Goal: Task Accomplishment & Management: Use online tool/utility

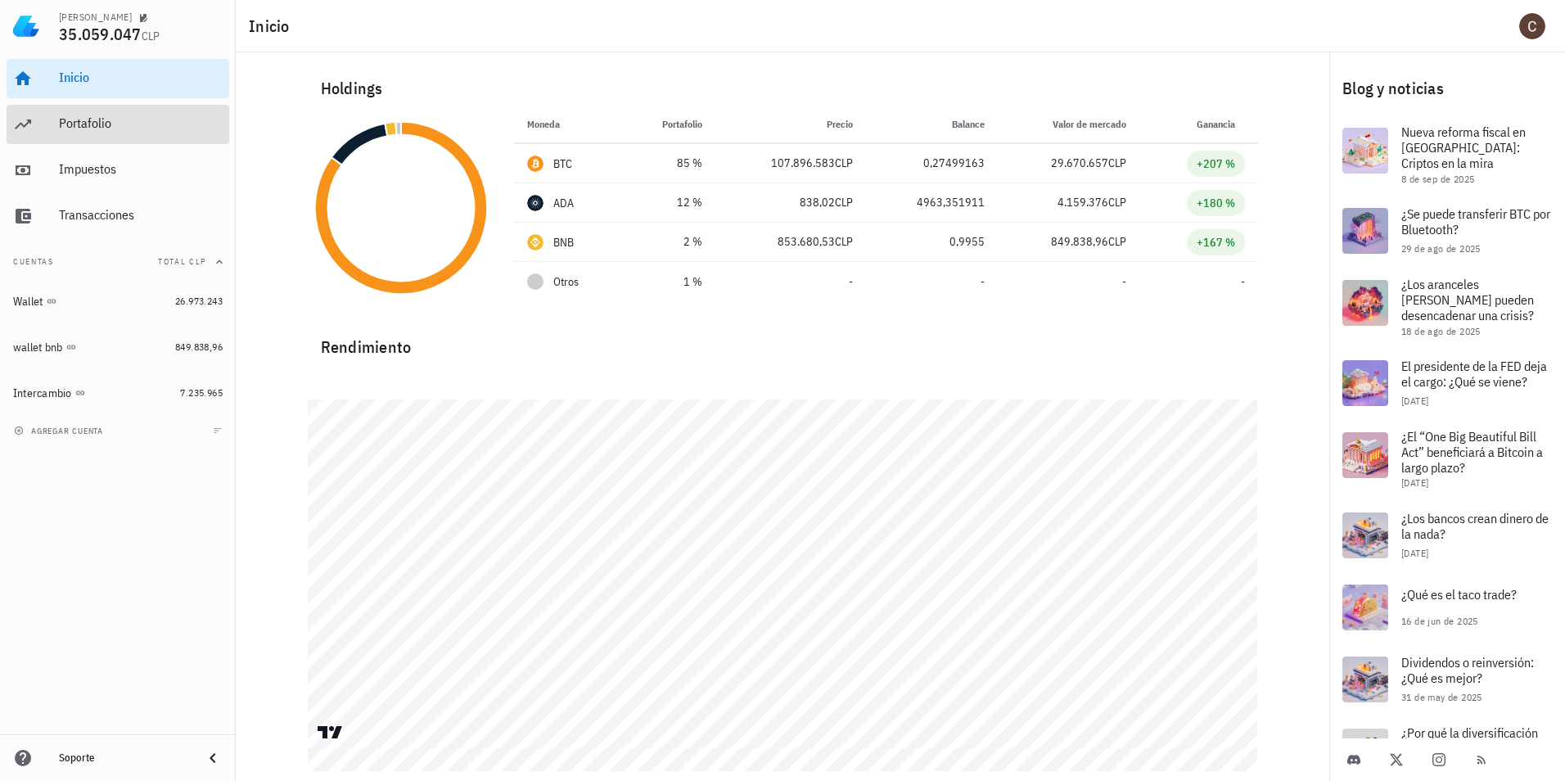
click at [92, 128] on div "Portafolio" at bounding box center [141, 123] width 164 height 16
click at [100, 124] on div "Portafolio" at bounding box center [141, 123] width 164 height 16
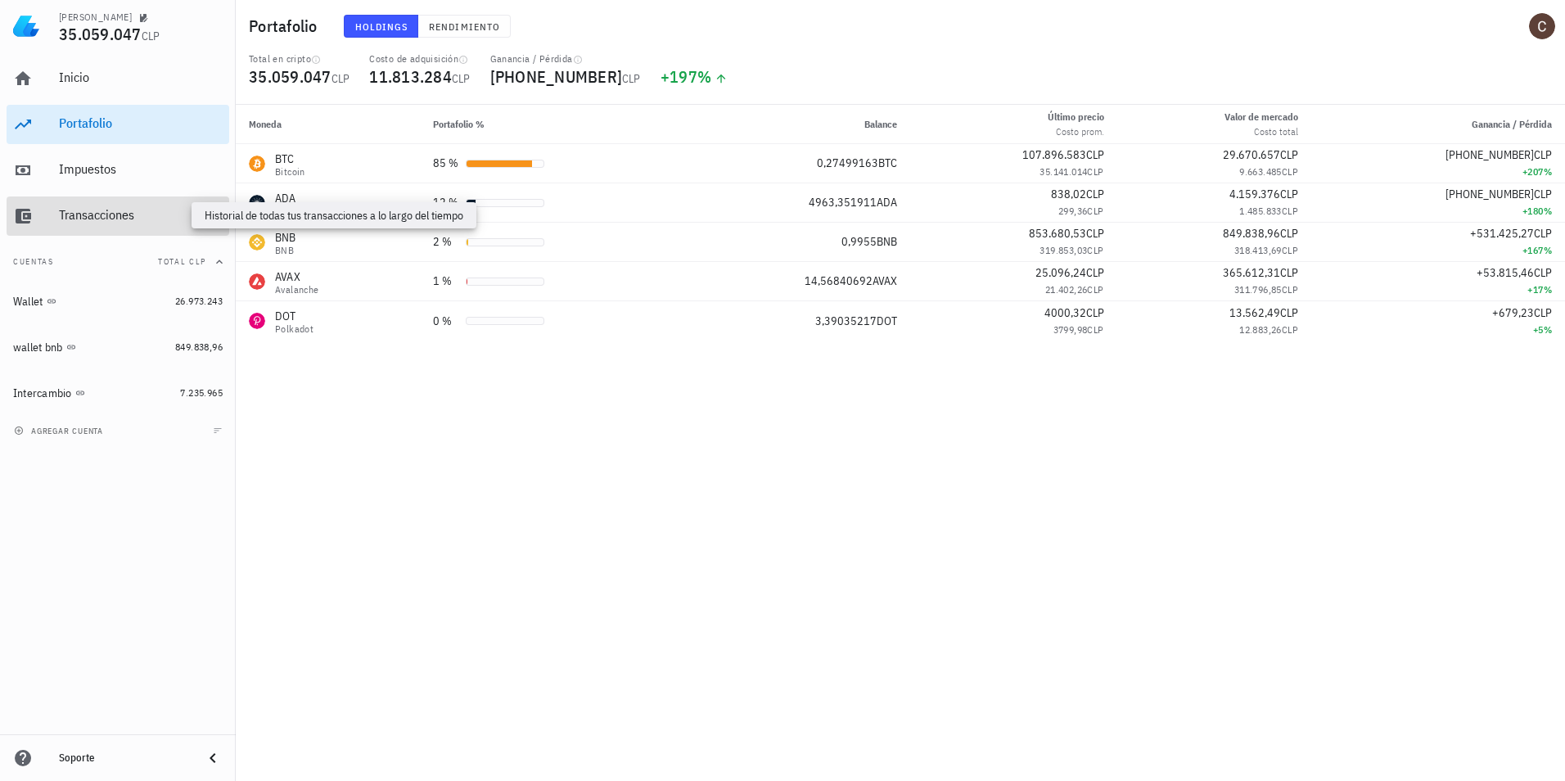
click at [161, 220] on div "Transacciones" at bounding box center [141, 215] width 164 height 16
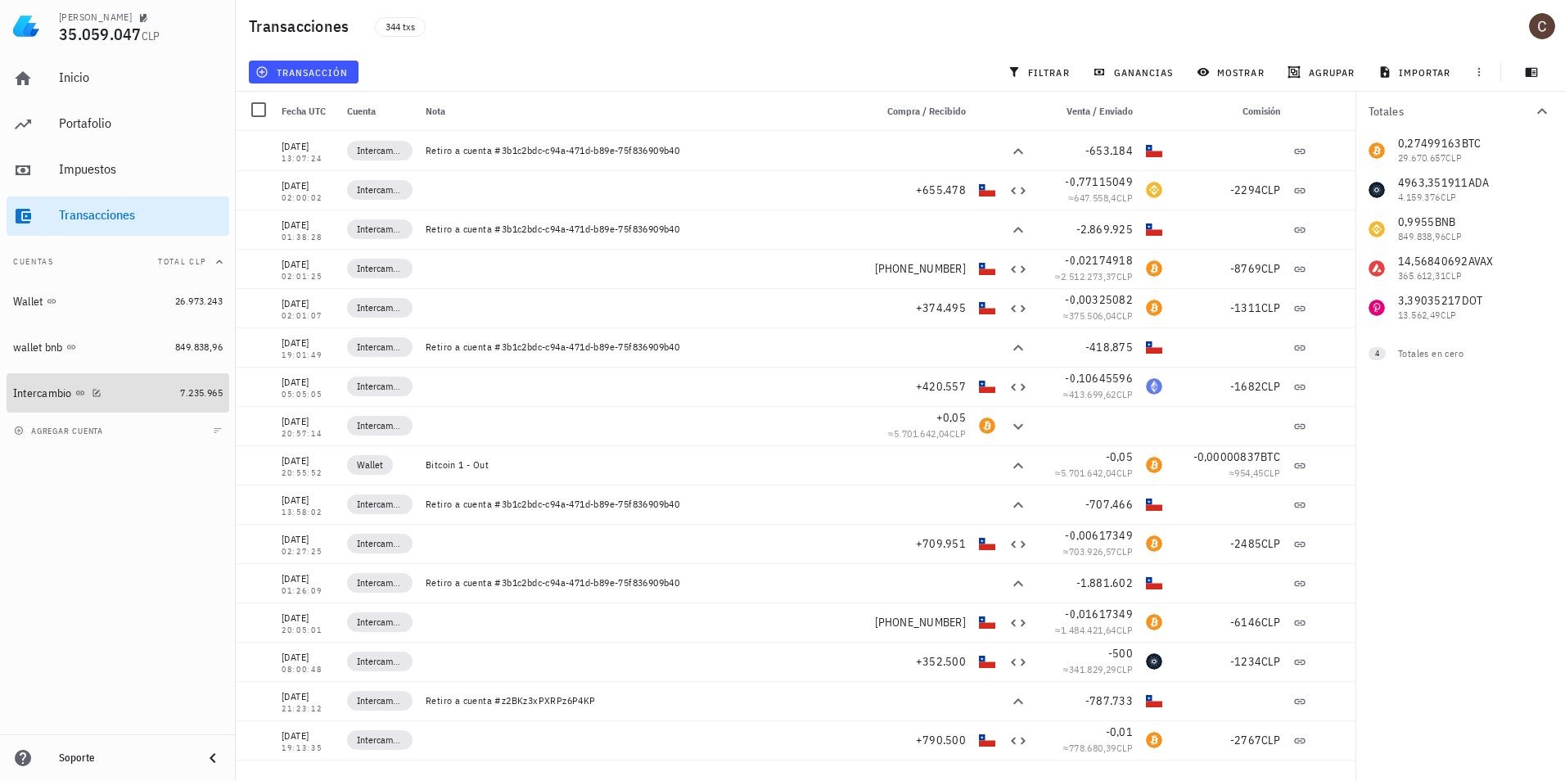
click at [121, 385] on div "Intercambio" at bounding box center [93, 393] width 160 height 16
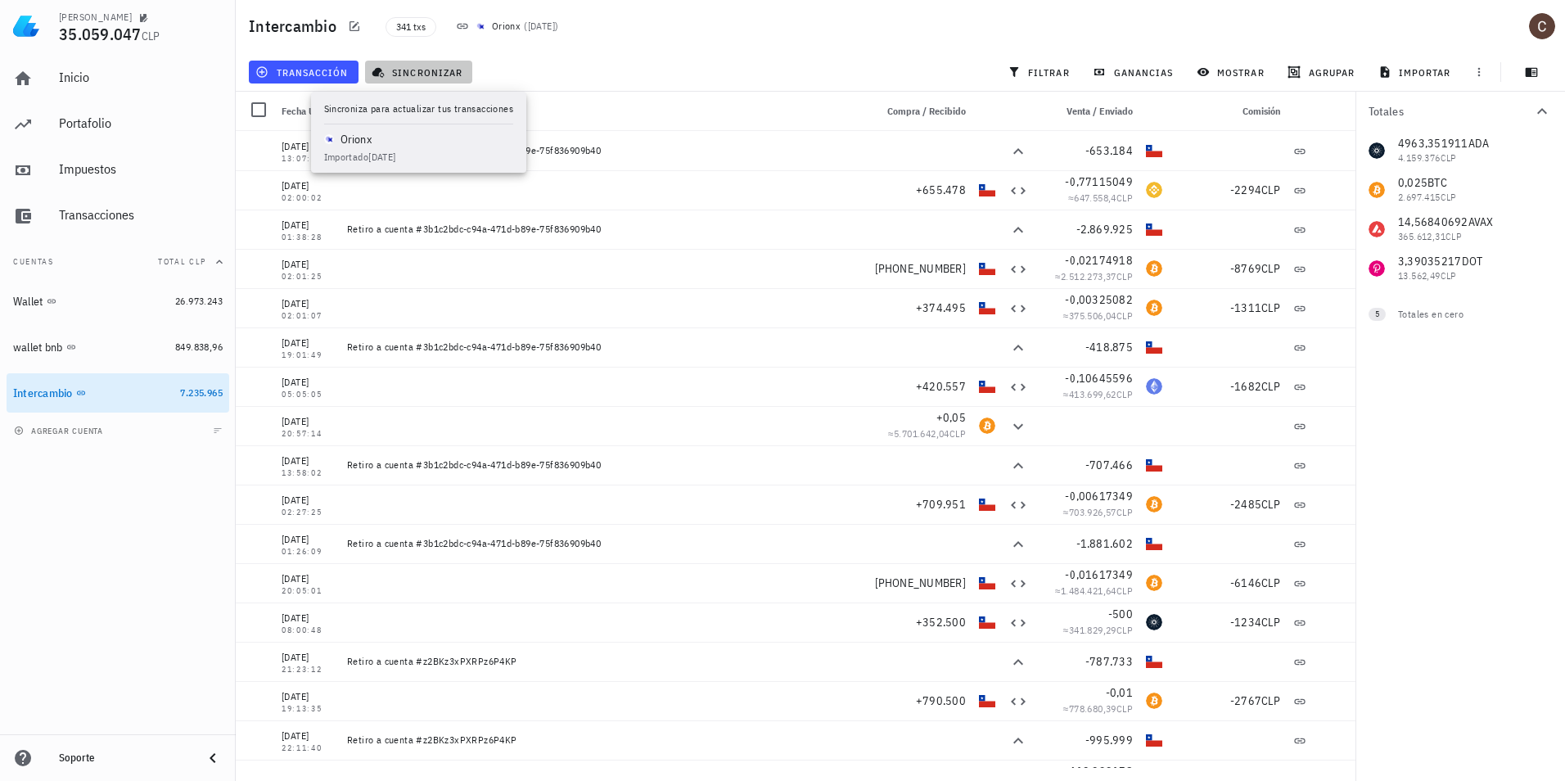
click at [413, 70] on span "sincronizar" at bounding box center [419, 71] width 88 height 13
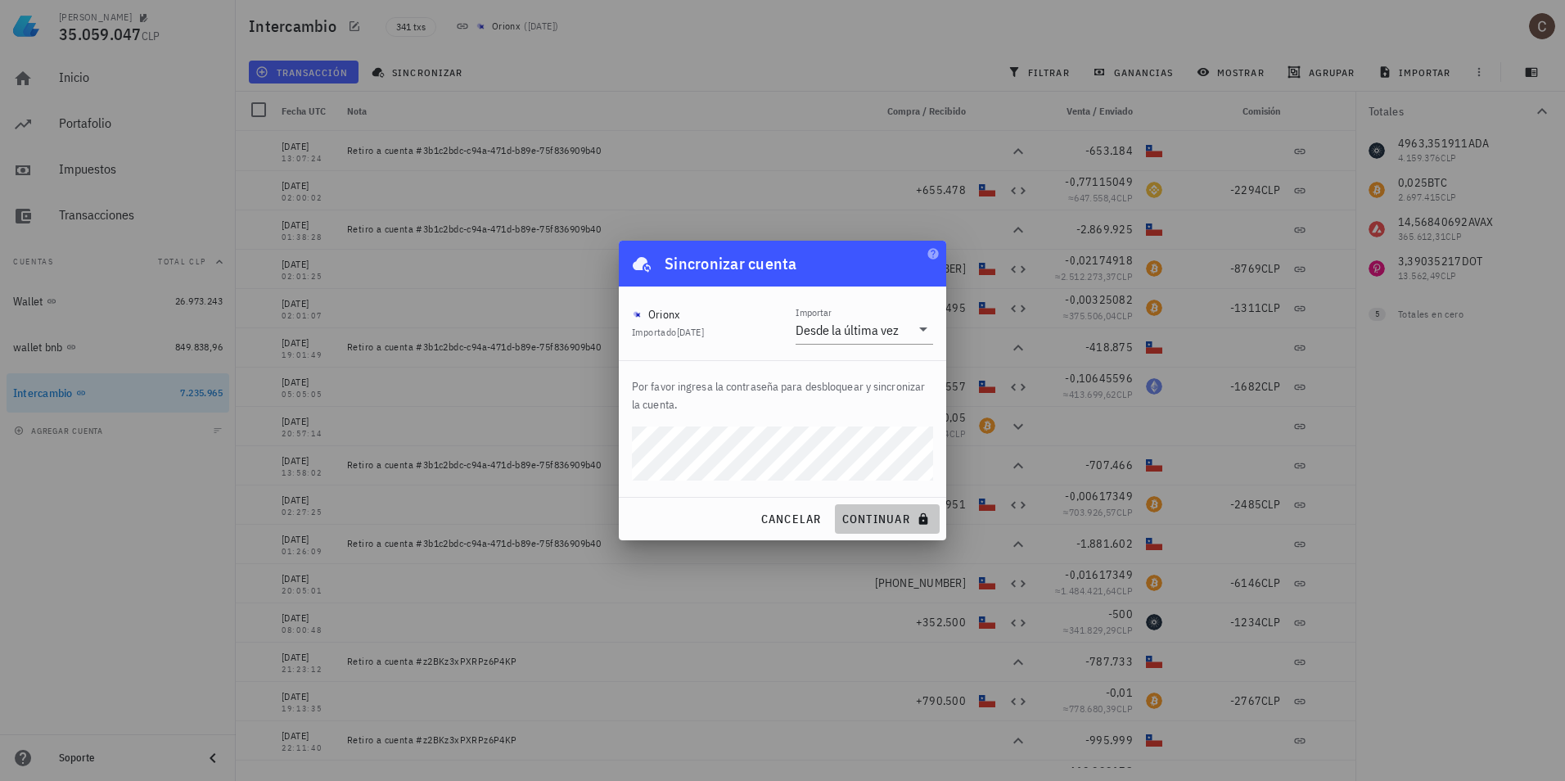
click at [880, 519] on span "continuar" at bounding box center [887, 518] width 92 height 15
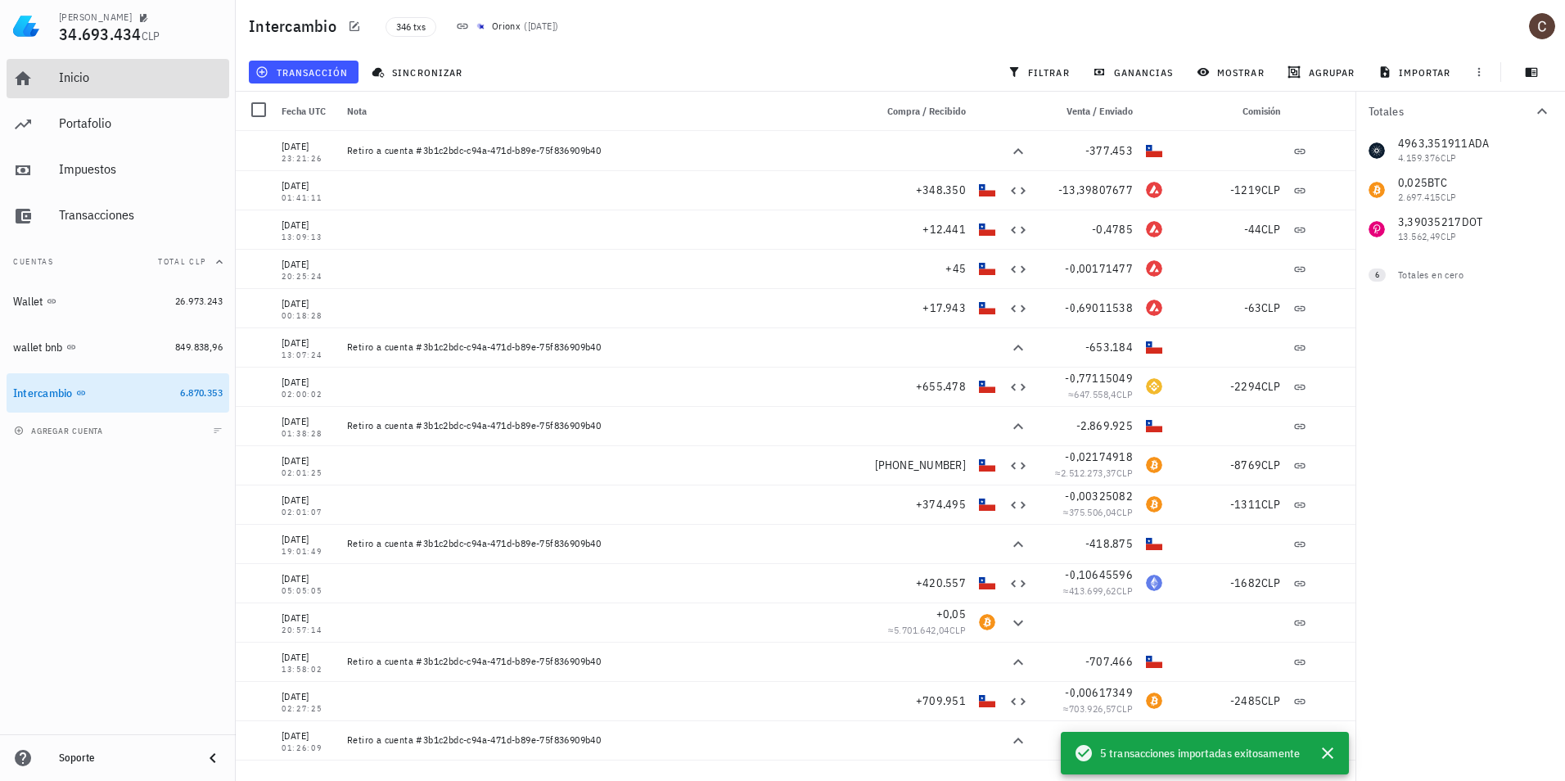
click at [72, 81] on div "Inicio" at bounding box center [141, 78] width 164 height 16
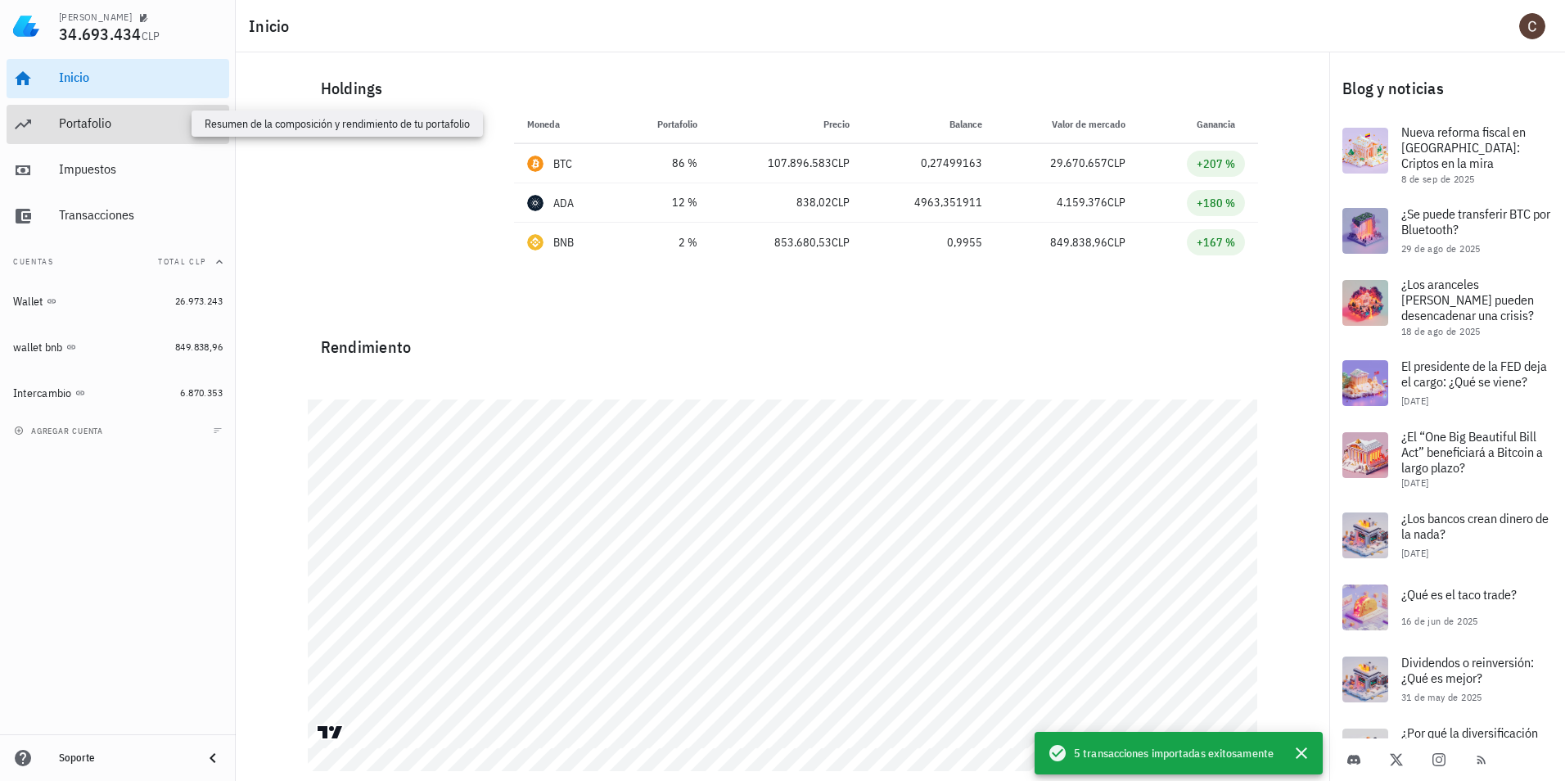
click at [175, 120] on div "Portafolio" at bounding box center [141, 123] width 164 height 16
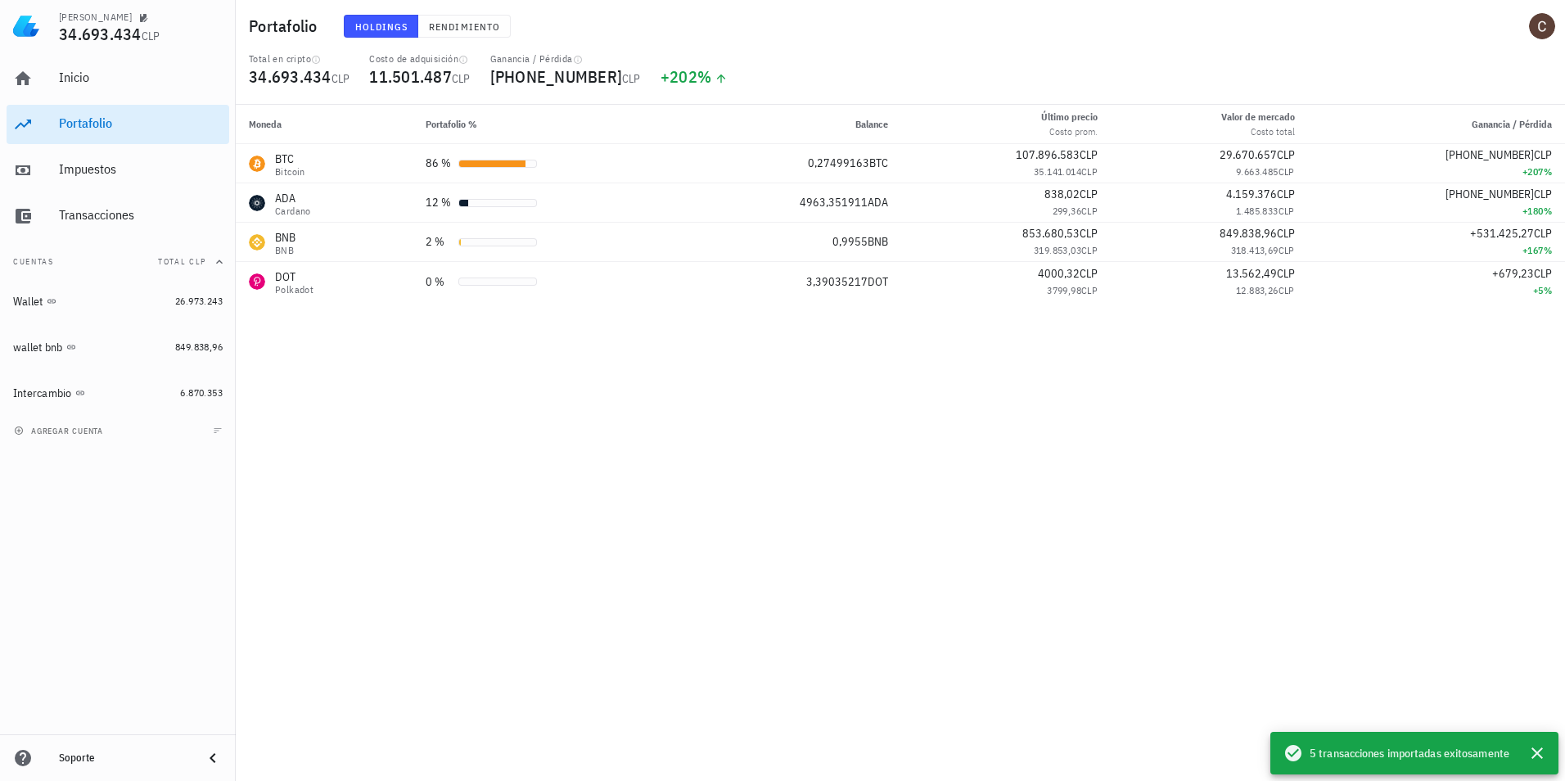
click at [757, 73] on div "Total en cripto 34.693.434 CLP Costo de adquisición 11.501.487 CLP Ganancia / P…" at bounding box center [900, 78] width 1322 height 52
